Goal: Task Accomplishment & Management: Understand process/instructions

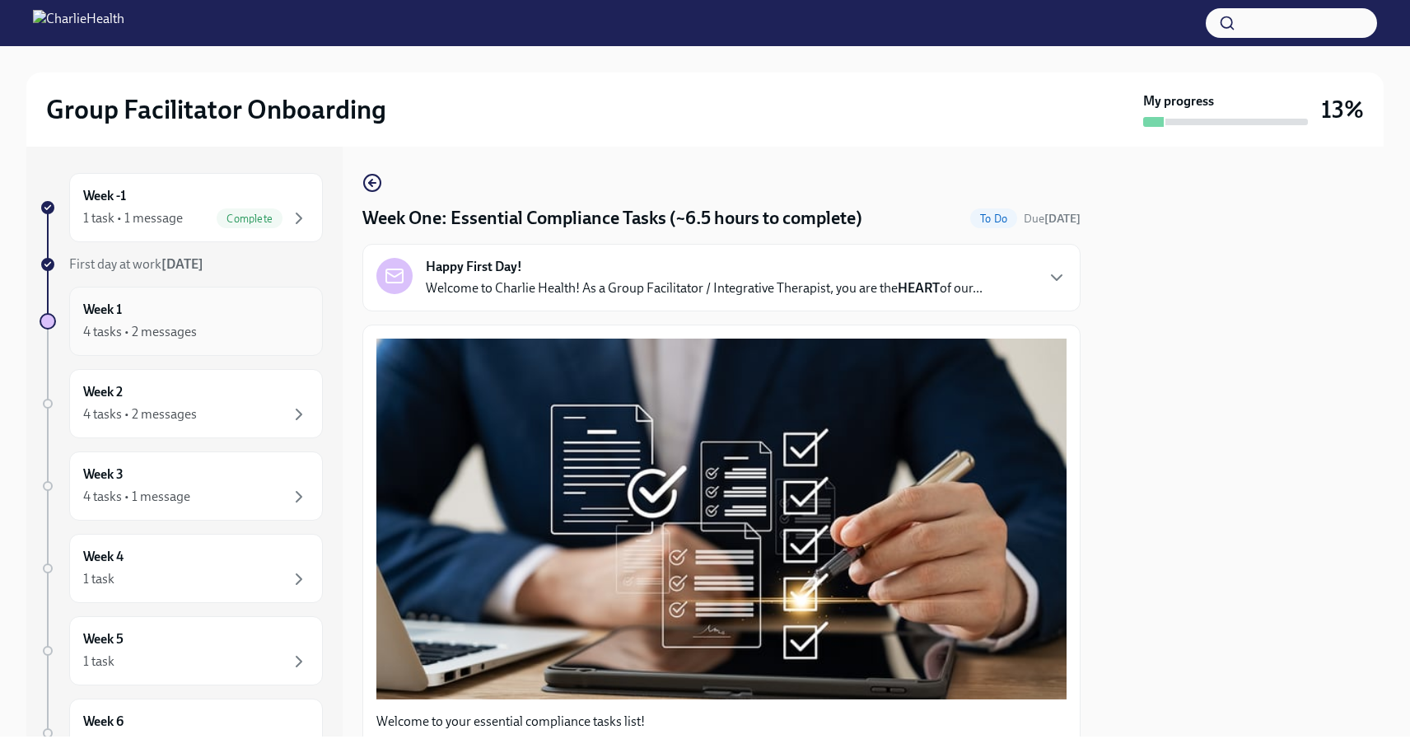
click at [193, 331] on div "4 tasks • 2 messages" at bounding box center [140, 332] width 114 height 18
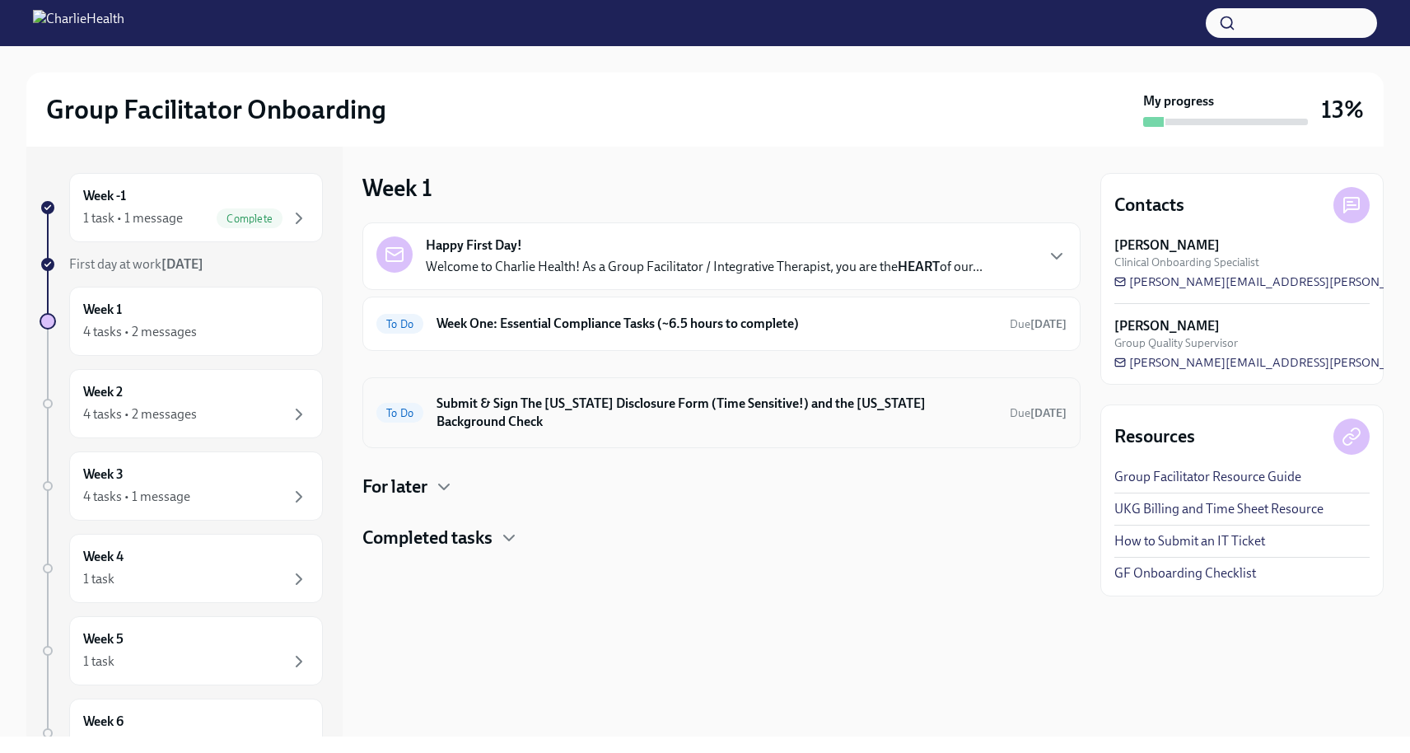
click at [653, 415] on div "To Do Submit & Sign The [US_STATE] Disclosure Form (Time Sensitive!) and the [U…" at bounding box center [721, 412] width 690 height 43
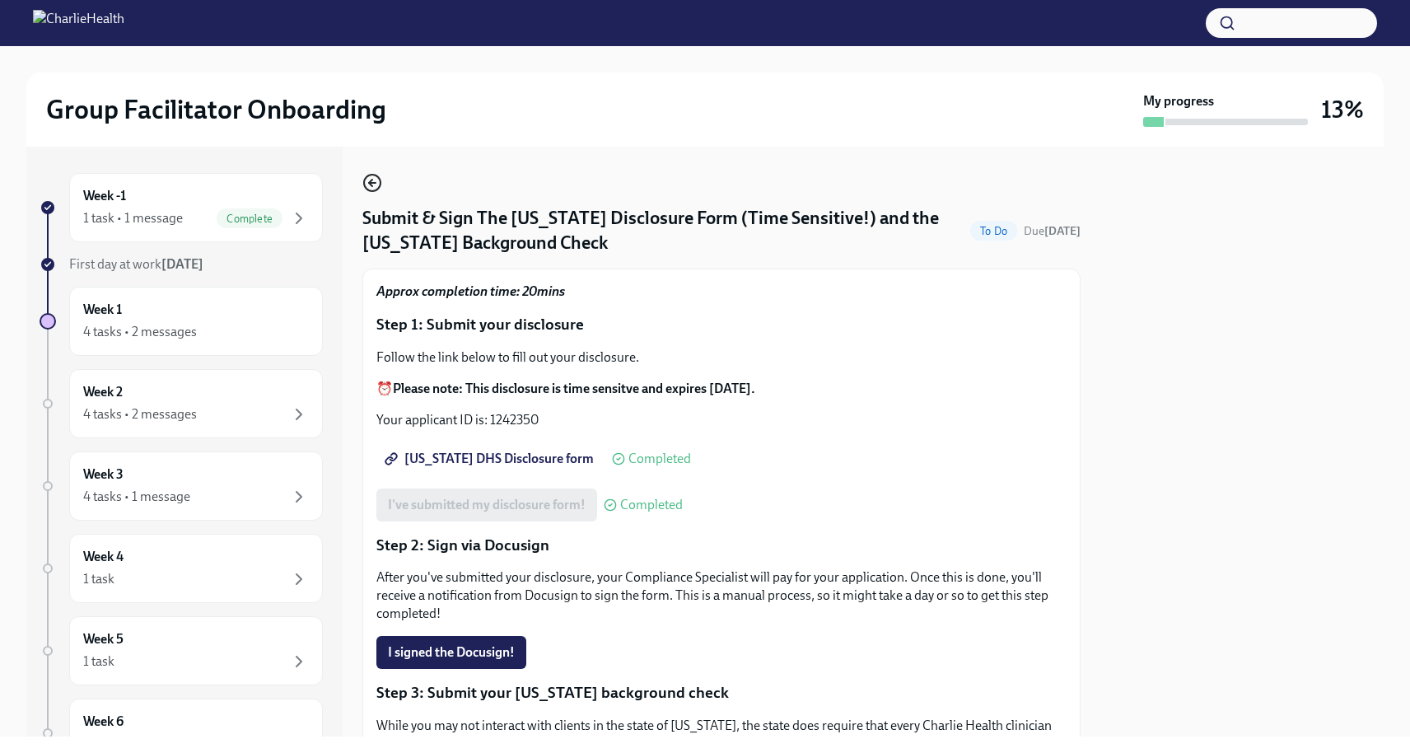
click at [371, 185] on icon "button" at bounding box center [370, 183] width 3 height 7
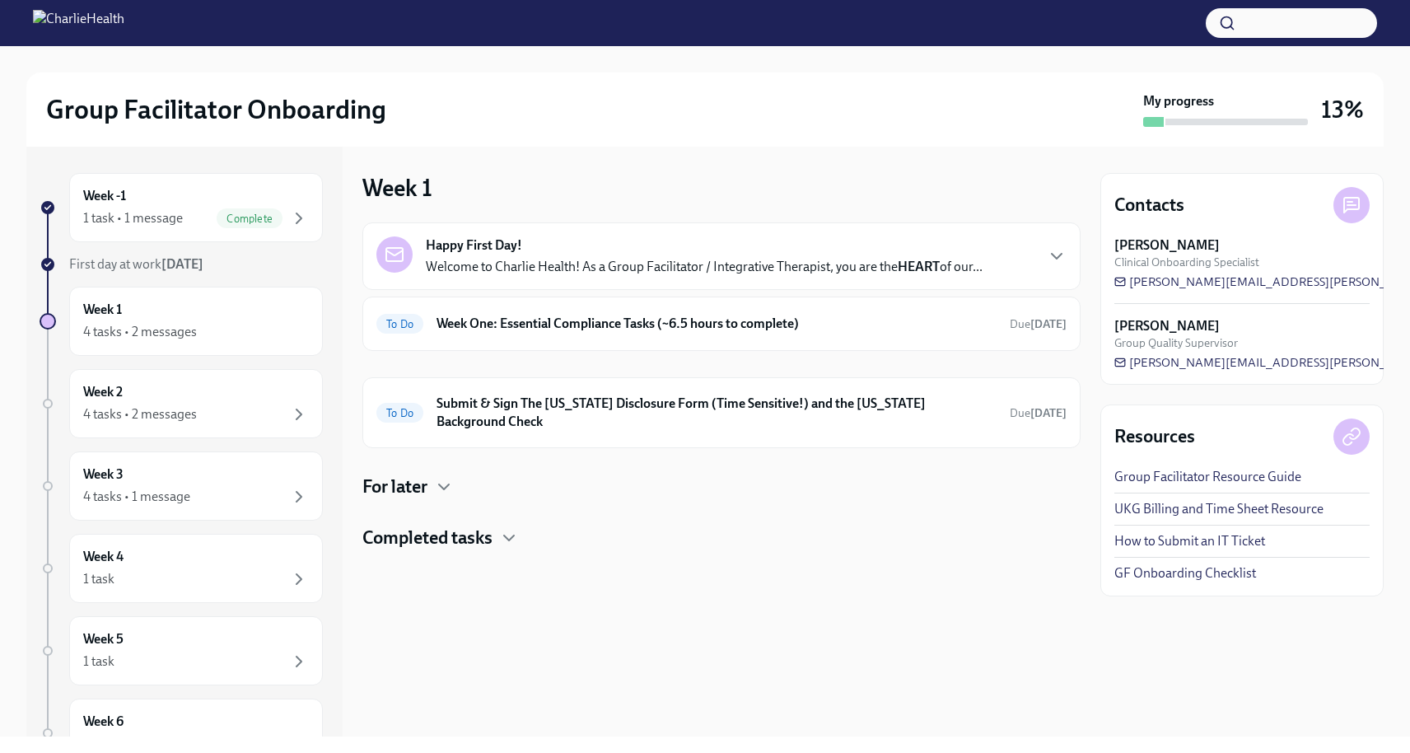
click at [417, 474] on h4 "For later" at bounding box center [394, 486] width 65 height 25
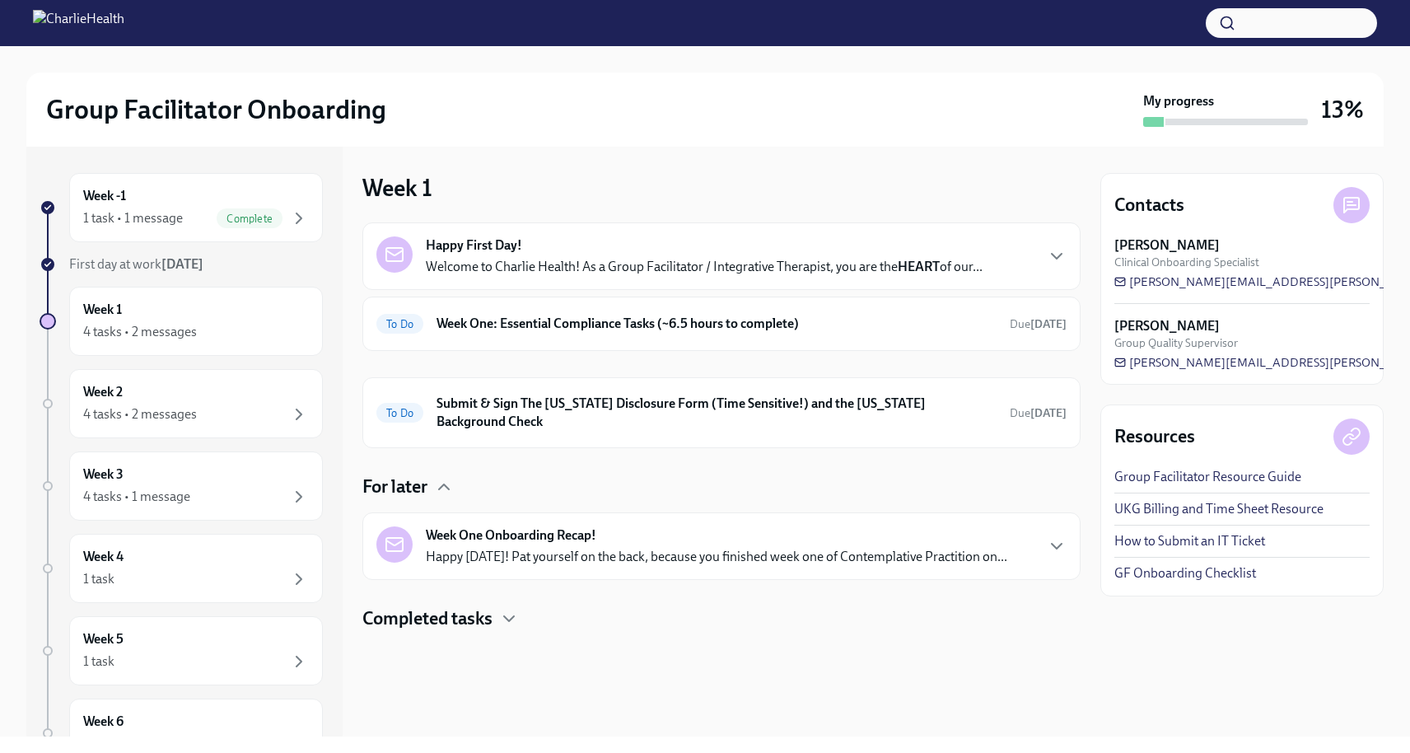
click at [454, 606] on h4 "Completed tasks" at bounding box center [427, 618] width 130 height 25
click at [594, 329] on h6 "Week One: Essential Compliance Tasks (~6.5 hours to complete)" at bounding box center [717, 324] width 560 height 18
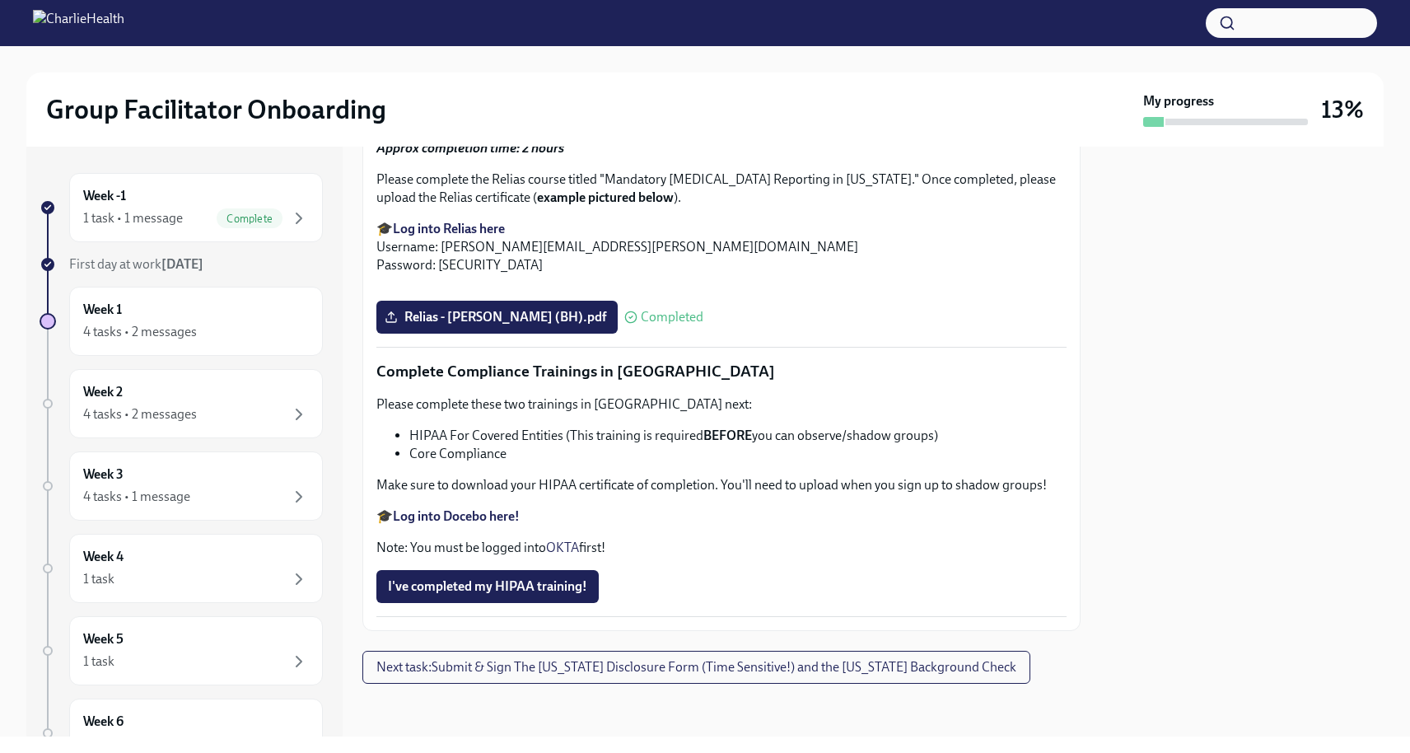
scroll to position [3796, 0]
click at [480, 519] on strong "Log into Docebo here!" at bounding box center [456, 516] width 127 height 16
click at [441, 512] on strong "Log into Docebo here!" at bounding box center [456, 516] width 127 height 16
